Goal: Information Seeking & Learning: Learn about a topic

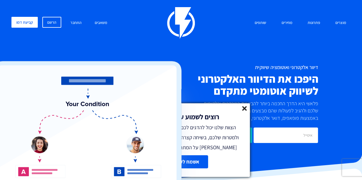
click at [244, 108] on line at bounding box center [244, 109] width 4 height 4
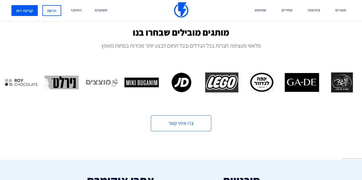
scroll to position [192, 0]
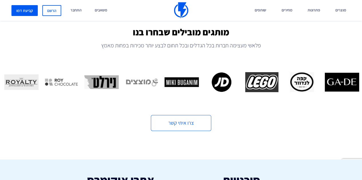
click at [261, 127] on div "מותגים מובילים שבחרו בנו פלאשי מעצימה חברות בכל הגדלים ובכל תחום לבצע יותר מכיר…" at bounding box center [181, 79] width 362 height 104
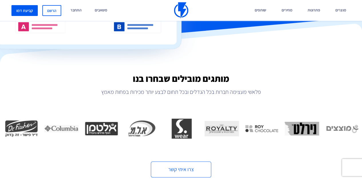
scroll to position [0, 0]
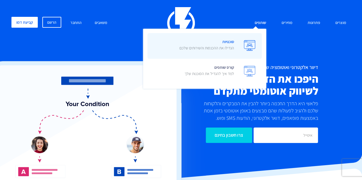
click at [226, 46] on p "הגדילו את ההכנסות והשירותים שלכם" at bounding box center [206, 48] width 55 height 6
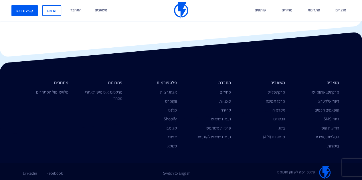
scroll to position [1674, 0]
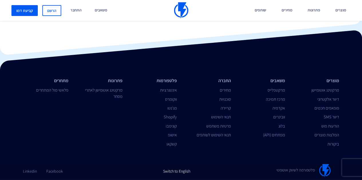
click at [177, 172] on link "Switch to English" at bounding box center [176, 169] width 27 height 10
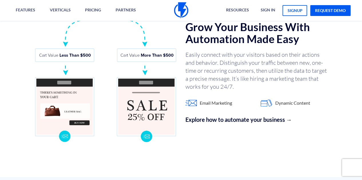
scroll to position [522, 0]
